Goal: Transaction & Acquisition: Purchase product/service

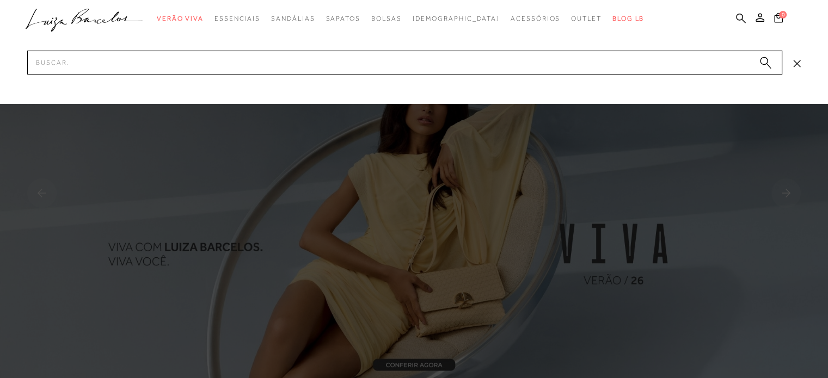
click at [406, 68] on input "Pesquisar" at bounding box center [404, 63] width 755 height 24
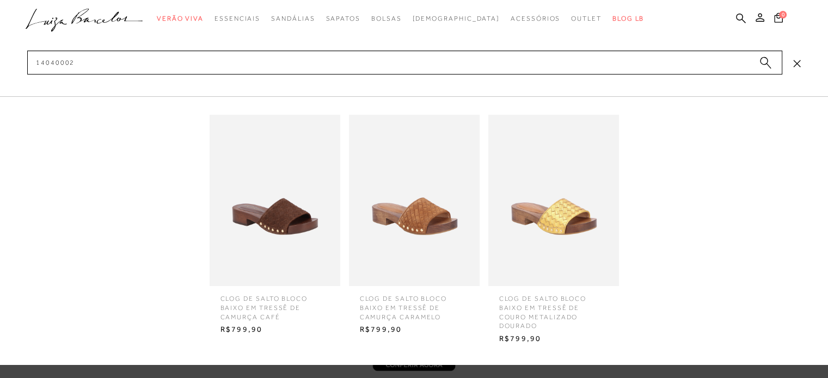
type input "14040002"
click at [318, 267] on img at bounding box center [275, 200] width 131 height 171
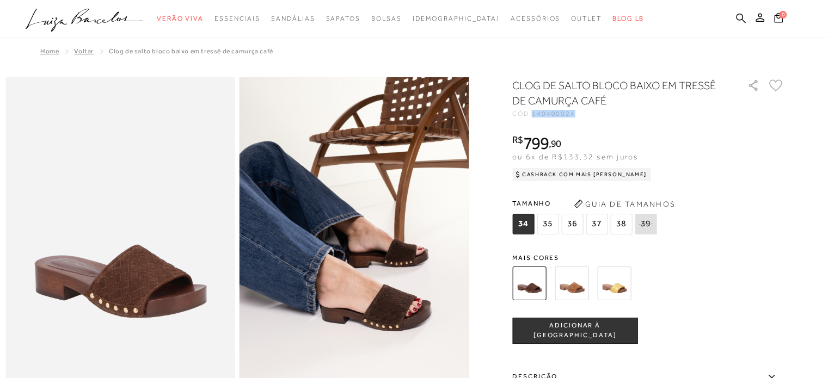
drag, startPoint x: 538, startPoint y: 113, endPoint x: 578, endPoint y: 114, distance: 40.3
click at [575, 114] on span "140400024" at bounding box center [554, 114] width 44 height 8
copy span "140400024"
